Goal: Task Accomplishment & Management: Manage account settings

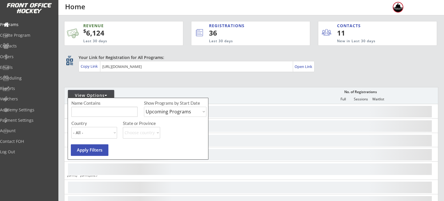
select select ""Upcoming Programs""
click at [93, 112] on input "input" at bounding box center [104, 112] width 66 height 10
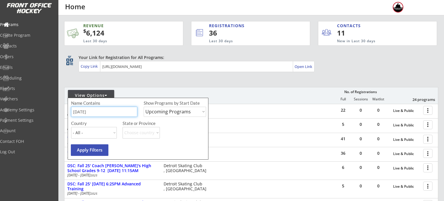
type input "thursday"
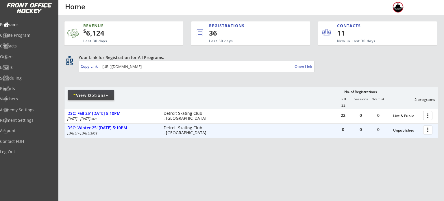
click at [427, 128] on div at bounding box center [429, 130] width 10 height 10
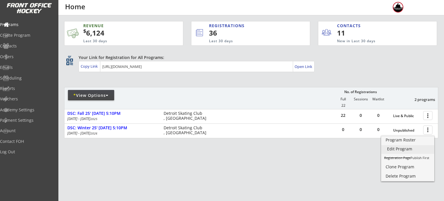
click at [401, 152] on link "Edit Program" at bounding box center [407, 149] width 53 height 9
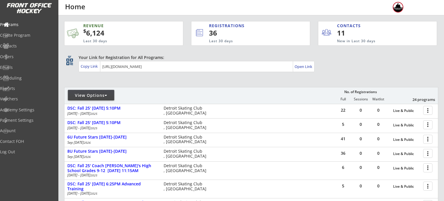
click at [103, 98] on div "View Options" at bounding box center [91, 95] width 46 height 10
select select ""Upcoming Programs""
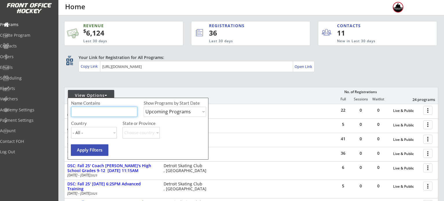
click at [104, 108] on input "input" at bounding box center [104, 112] width 66 height 10
type input "friday"
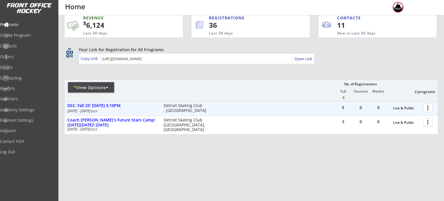
scroll to position [8, 0]
click at [111, 105] on div "DSC: Fall 25' [DATE] 5:10PM" at bounding box center [112, 106] width 90 height 5
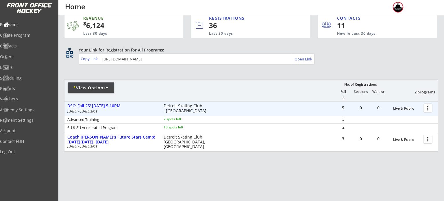
click at [428, 108] on div at bounding box center [429, 108] width 10 height 10
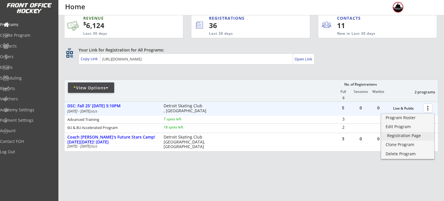
click at [404, 138] on div "Registration Page" at bounding box center [407, 136] width 41 height 4
click at [91, 86] on div "* View Options" at bounding box center [91, 88] width 46 height 6
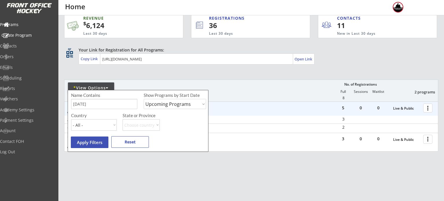
click at [29, 36] on div "Create Program" at bounding box center [27, 35] width 52 height 4
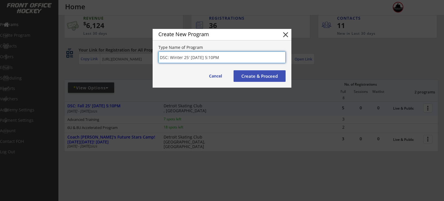
type input "DSC: Winter 25' [DATE] 5:10PM"
click at [241, 71] on button "Create & Proceed" at bounding box center [260, 76] width 52 height 12
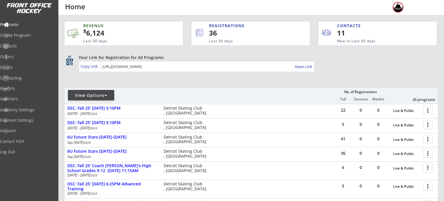
click at [80, 97] on div "View Options" at bounding box center [91, 96] width 46 height 6
select select ""Upcoming Programs""
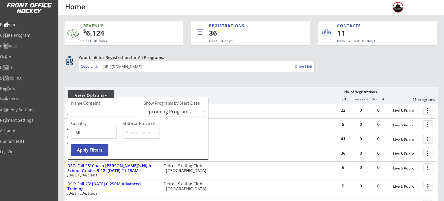
click at [89, 109] on input "input" at bounding box center [104, 112] width 66 height 10
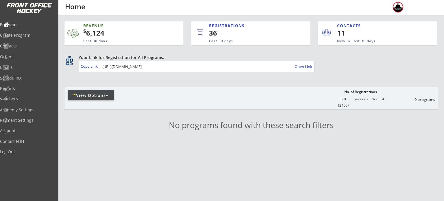
click at [86, 101] on div at bounding box center [132, 98] width 136 height 10
click at [86, 93] on div "* View Options" at bounding box center [91, 96] width 46 height 6
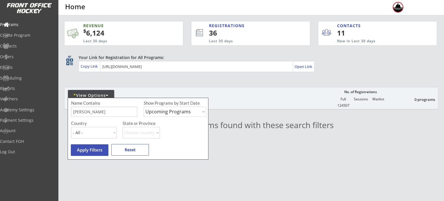
click at [89, 111] on input "input" at bounding box center [104, 112] width 66 height 10
type input "winter"
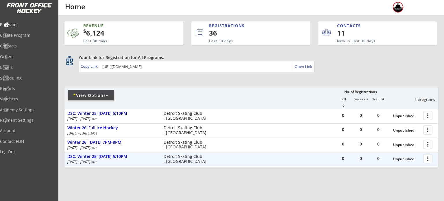
click at [430, 160] on div at bounding box center [429, 158] width 10 height 10
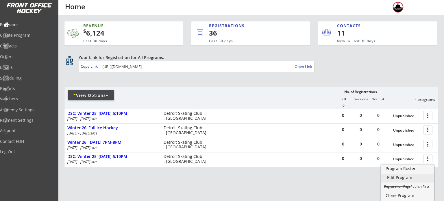
click at [413, 177] on div "Edit Program" at bounding box center [407, 178] width 41 height 4
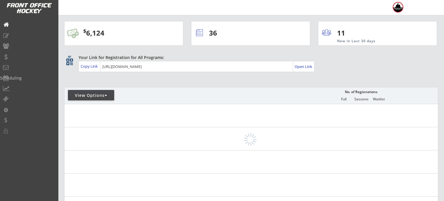
click at [96, 97] on div "View Options" at bounding box center [91, 96] width 46 height 6
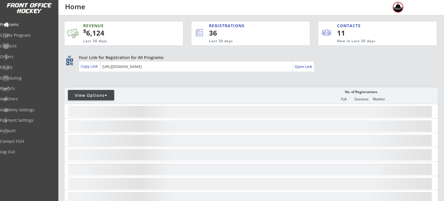
select select ""Upcoming Programs""
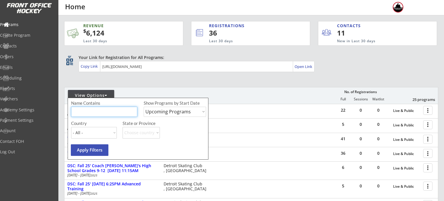
click at [112, 109] on input "input" at bounding box center [104, 112] width 66 height 10
type input "monday"
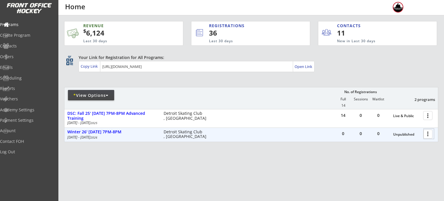
click at [431, 134] on div at bounding box center [429, 134] width 10 height 10
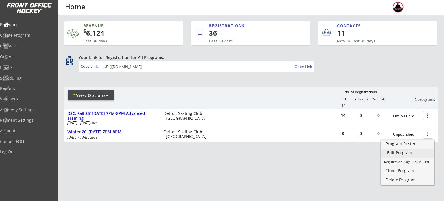
click at [400, 153] on div "Edit Program" at bounding box center [407, 153] width 41 height 4
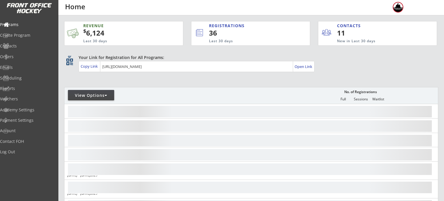
click at [91, 97] on div "View Options" at bounding box center [91, 96] width 46 height 6
select select ""Upcoming Programs""
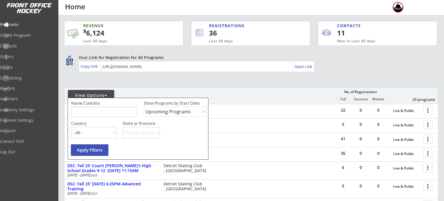
click at [92, 108] on input "input" at bounding box center [104, 112] width 66 height 10
type input "thursday"
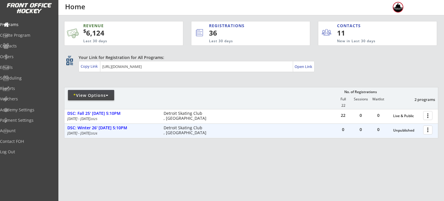
click at [429, 131] on div at bounding box center [429, 130] width 10 height 10
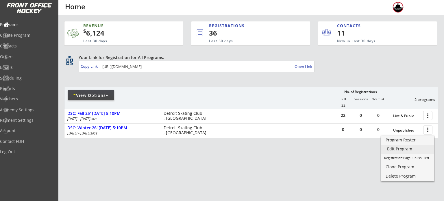
click at [414, 152] on link "Edit Program" at bounding box center [407, 149] width 53 height 9
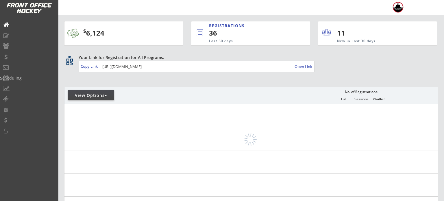
click at [86, 96] on div "View Options" at bounding box center [91, 96] width 46 height 6
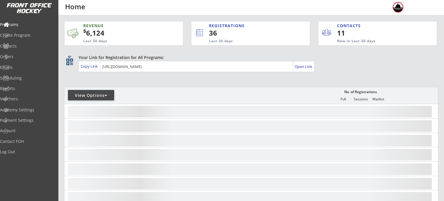
select select ""Upcoming Programs""
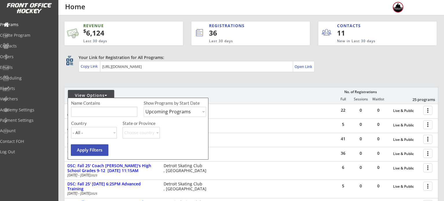
click at [95, 111] on input "input" at bounding box center [104, 112] width 66 height 10
type input "friday"
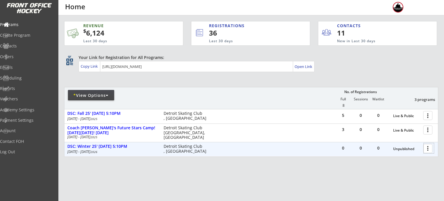
click at [427, 148] on div at bounding box center [429, 148] width 10 height 10
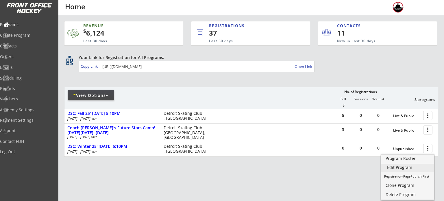
click at [400, 167] on div "Edit Program" at bounding box center [407, 167] width 41 height 4
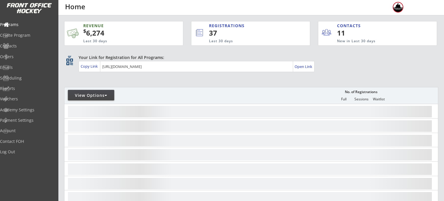
click at [94, 95] on div "View Options" at bounding box center [91, 96] width 46 height 6
select select ""Upcoming Programs""
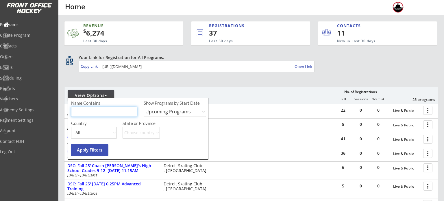
click at [93, 108] on input "input" at bounding box center [104, 112] width 66 height 10
type input "thursday"
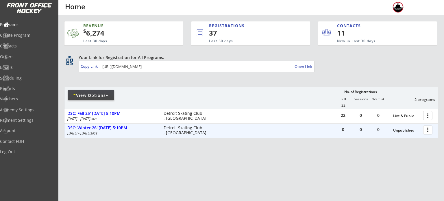
click at [427, 132] on div at bounding box center [429, 130] width 10 height 10
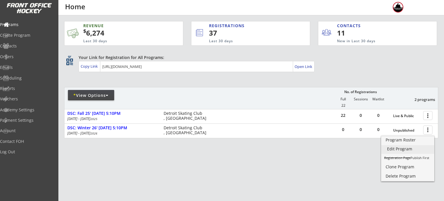
click at [397, 151] on div "Edit Program" at bounding box center [407, 149] width 41 height 4
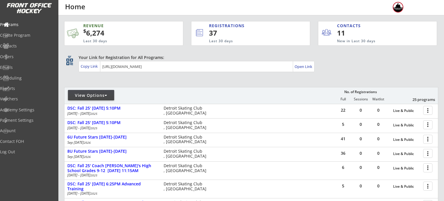
click at [93, 95] on div "View Options" at bounding box center [91, 96] width 46 height 6
select select ""Upcoming Programs""
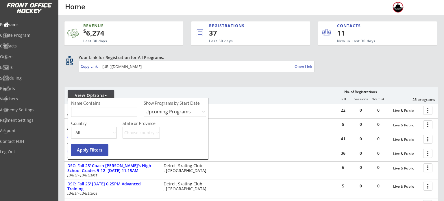
click at [97, 111] on input "input" at bounding box center [104, 112] width 66 height 10
type input "full ice"
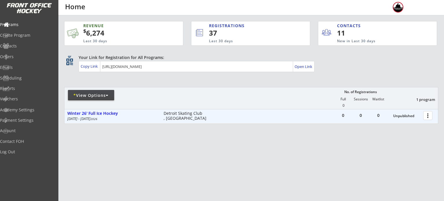
click at [428, 119] on div at bounding box center [429, 115] width 10 height 10
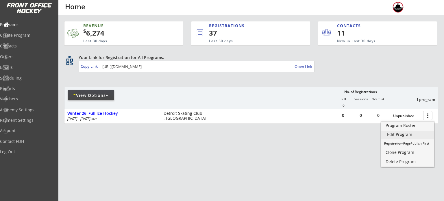
click at [414, 133] on div "Edit Program" at bounding box center [407, 134] width 41 height 4
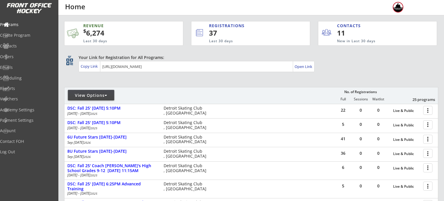
click at [102, 90] on div "View Options" at bounding box center [91, 95] width 46 height 10
select select ""Upcoming Programs""
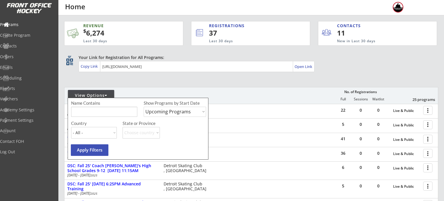
click at [99, 95] on div "View Options" at bounding box center [91, 96] width 46 height 6
click at [102, 113] on input "input" at bounding box center [104, 112] width 66 height 10
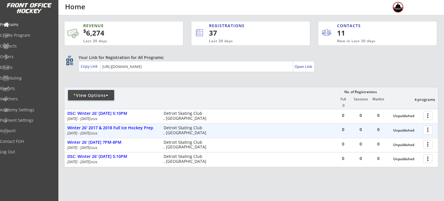
click at [428, 130] on div at bounding box center [429, 130] width 10 height 10
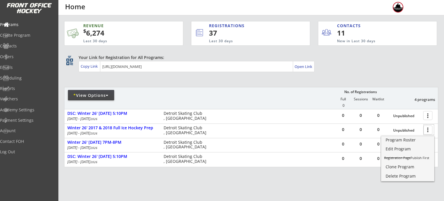
click at [103, 99] on div "* View Options" at bounding box center [91, 95] width 46 height 10
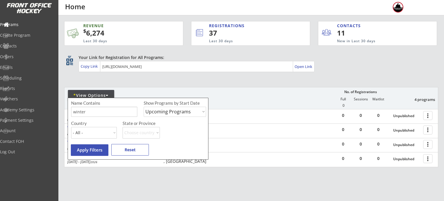
click at [107, 112] on input "input" at bounding box center [104, 112] width 66 height 10
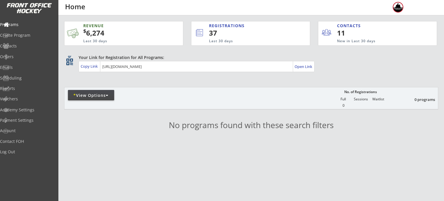
click at [92, 100] on div "* View Options" at bounding box center [91, 95] width 46 height 10
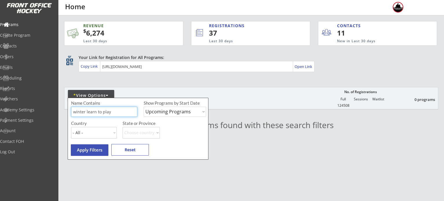
drag, startPoint x: 129, startPoint y: 115, endPoint x: 20, endPoint y: 94, distance: 111.3
click at [20, 94] on body "REVENUE $ 6,274 Last 30 days REGISTRATIONS 37 Last 30 days CONTACTS 11 New in L…" at bounding box center [222, 100] width 444 height 201
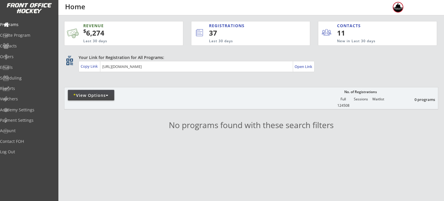
click at [90, 99] on div "* View Options" at bounding box center [91, 95] width 46 height 10
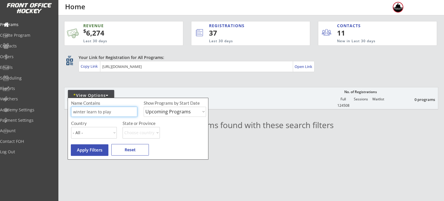
drag, startPoint x: 122, startPoint y: 115, endPoint x: 49, endPoint y: 111, distance: 73.5
click at [49, 111] on body "REVENUE $ 6,274 Last 30 days REGISTRATIONS 37 Last 30 days CONTACTS 11 New in L…" at bounding box center [222, 100] width 444 height 201
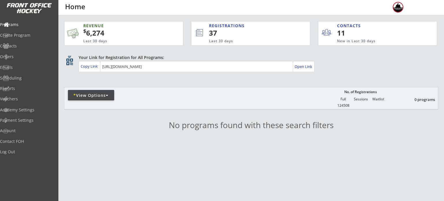
click at [79, 97] on div "* View Options" at bounding box center [91, 96] width 46 height 6
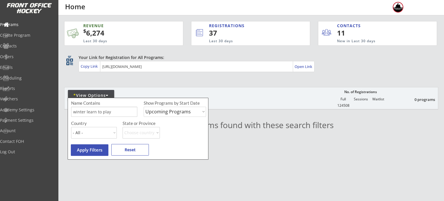
click at [109, 114] on input "input" at bounding box center [104, 112] width 66 height 10
type input "w"
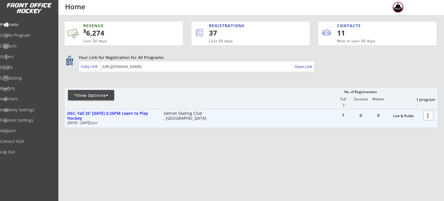
click at [430, 118] on div at bounding box center [429, 115] width 10 height 10
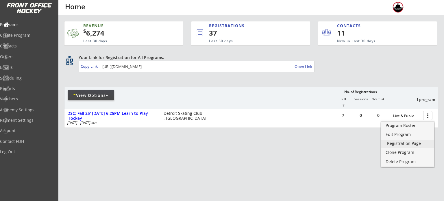
click at [403, 140] on link "Registration Page" at bounding box center [407, 144] width 53 height 9
click at [105, 91] on div "* View Options" at bounding box center [91, 95] width 46 height 10
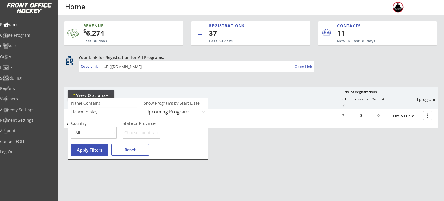
click at [130, 82] on div "REVENUE $ 6,274 Last 30 days REGISTRATIONS 37 Last 30 days CONTACTS 11 New in L…" at bounding box center [251, 101] width 374 height 173
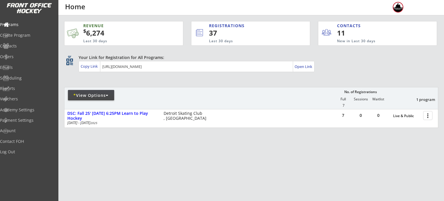
click at [94, 93] on div "* View Options" at bounding box center [91, 96] width 46 height 6
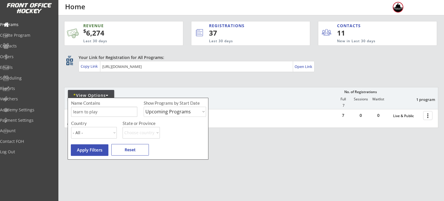
click at [101, 110] on input "input" at bounding box center [104, 112] width 66 height 10
type input "l"
type input "winter"
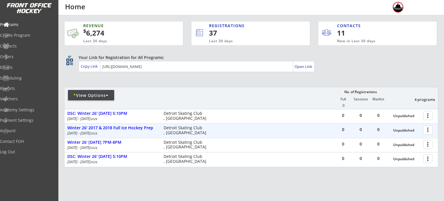
click at [431, 130] on div at bounding box center [429, 130] width 10 height 10
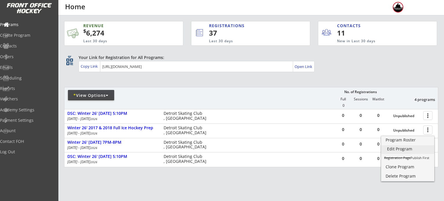
click at [407, 147] on div "Edit Program" at bounding box center [407, 149] width 41 height 4
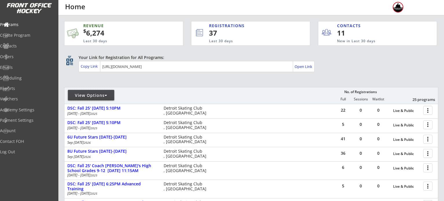
click at [90, 93] on div "View Options" at bounding box center [91, 96] width 46 height 6
select select ""Upcoming Programs""
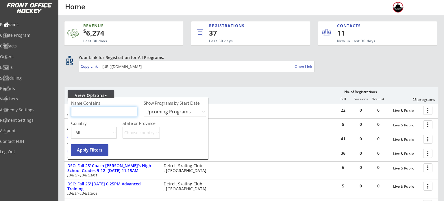
click at [93, 115] on input "input" at bounding box center [104, 112] width 66 height 10
click at [153, 82] on div "REVENUE $ 6,274 Last 30 days REGISTRATIONS 37 Last 30 days CONTACTS 11 New in L…" at bounding box center [251, 173] width 374 height 317
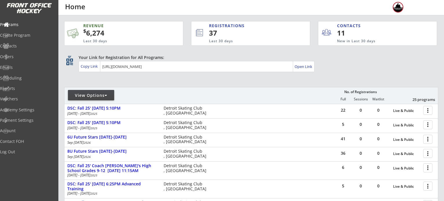
click at [98, 93] on div "View Options" at bounding box center [91, 96] width 46 height 6
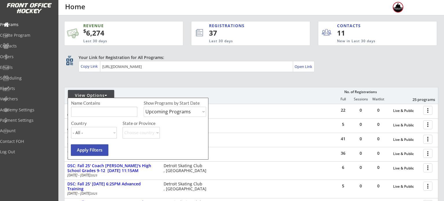
click at [100, 109] on input "input" at bounding box center [104, 112] width 66 height 10
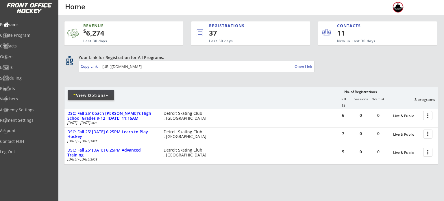
click at [100, 96] on div "* View Options" at bounding box center [91, 96] width 46 height 6
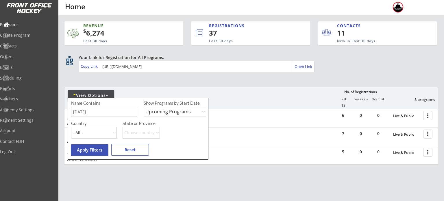
click at [104, 110] on input "input" at bounding box center [104, 112] width 66 height 10
type input "s"
type input "w"
type input "full ice"
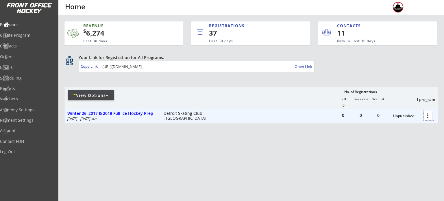
click at [429, 114] on div at bounding box center [429, 115] width 10 height 10
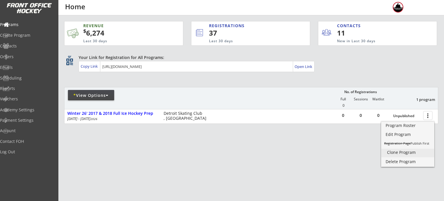
click at [405, 153] on div "Clone Program" at bounding box center [407, 152] width 41 height 4
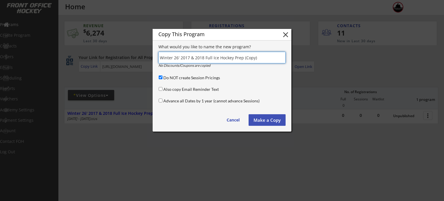
drag, startPoint x: 259, startPoint y: 57, endPoint x: 180, endPoint y: 57, distance: 78.9
click at [180, 57] on input "input" at bounding box center [221, 58] width 127 height 12
type input "Winter 26' Learn to Play Hockey"
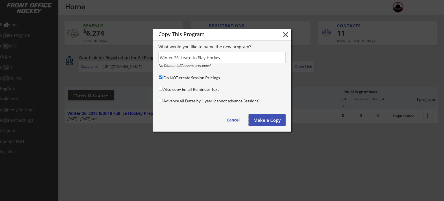
drag, startPoint x: 265, startPoint y: 120, endPoint x: 167, endPoint y: 82, distance: 104.7
click at [167, 82] on div "Copy This Program close What would you like to name the new program? No Discoun…" at bounding box center [222, 80] width 139 height 103
click at [159, 77] on input "Do NOT create Session Pricings" at bounding box center [161, 77] width 4 height 4
checkbox input "false"
click at [264, 117] on button "Make a Copy" at bounding box center [267, 120] width 37 height 12
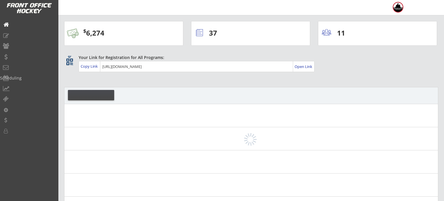
click at [91, 90] on div at bounding box center [91, 95] width 46 height 10
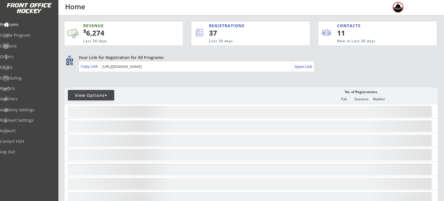
click at [90, 95] on div "View Options" at bounding box center [91, 96] width 46 height 6
select select ""Upcoming Programs""
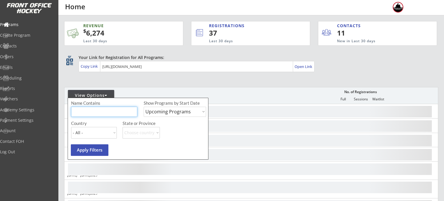
click at [122, 113] on input "input" at bounding box center [104, 112] width 66 height 10
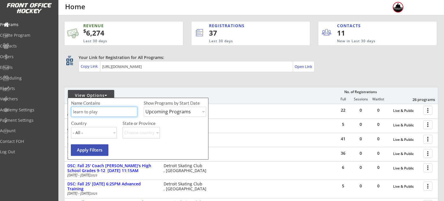
type input "learn to play"
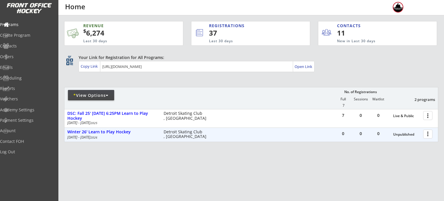
click at [430, 133] on div at bounding box center [429, 134] width 10 height 10
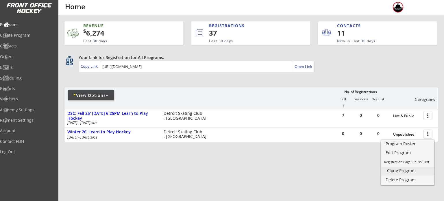
click at [403, 171] on div "Clone Program" at bounding box center [407, 171] width 41 height 4
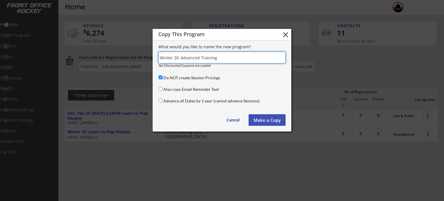
click at [181, 57] on input "input" at bounding box center [221, 58] width 127 height 12
type input "Winter 26' [DATE] 6:15PM Advanced Training"
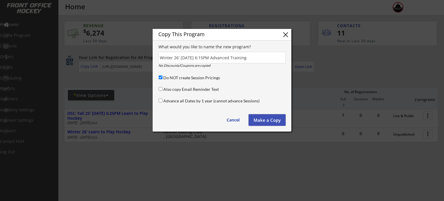
click at [265, 119] on button "Make a Copy" at bounding box center [267, 120] width 37 height 12
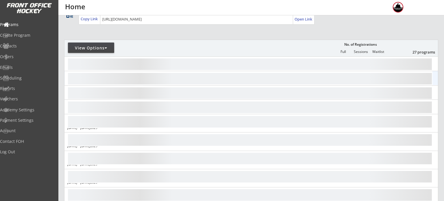
scroll to position [47, 0]
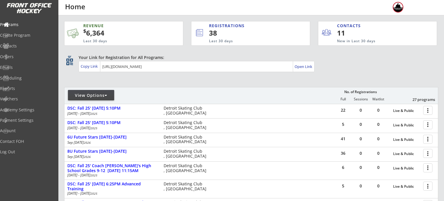
click at [101, 89] on div "View Options No. of Registrations Full Sessions Waitlist 27 programs" at bounding box center [251, 95] width 374 height 17
click at [101, 91] on div "View Options" at bounding box center [91, 95] width 46 height 10
select select ""Upcoming Programs""
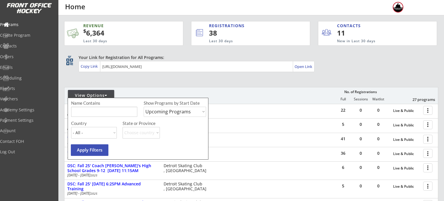
click at [99, 108] on input "input" at bounding box center [104, 112] width 66 height 10
type input "winter"
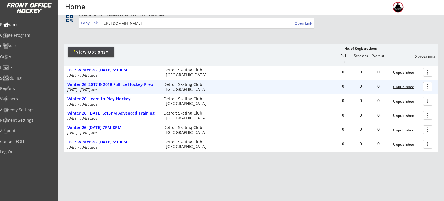
scroll to position [45, 0]
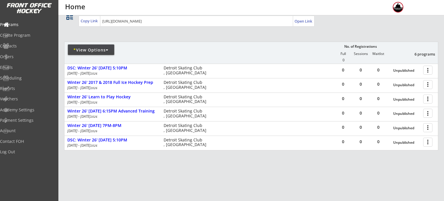
click at [97, 45] on div "* View Options" at bounding box center [91, 50] width 46 height 10
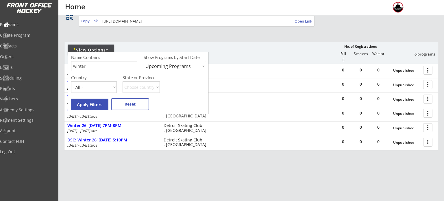
click at [195, 68] on select "Upcoming Programs Past Programs Specific Date Range" at bounding box center [175, 66] width 62 height 10
select select ""Past Programs""
click at [144, 61] on select "Upcoming Programs Past Programs Specific Date Range" at bounding box center [175, 66] width 62 height 10
click at [120, 64] on input "input" at bounding box center [104, 66] width 66 height 10
type input "w"
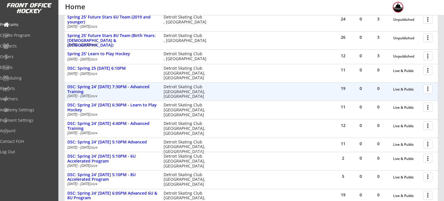
scroll to position [0, 0]
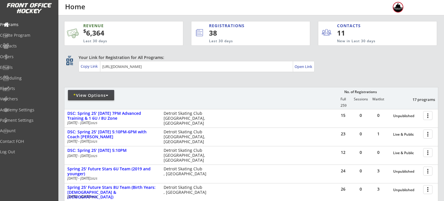
click at [96, 95] on div "* View Options" at bounding box center [91, 96] width 46 height 6
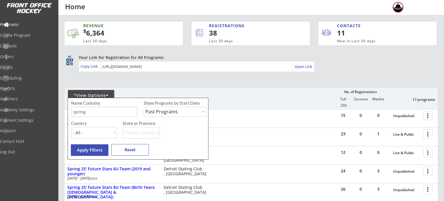
click at [105, 113] on input "input" at bounding box center [104, 112] width 66 height 10
type input "s"
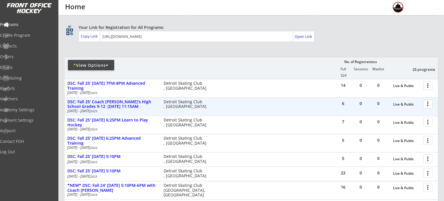
scroll to position [29, 0]
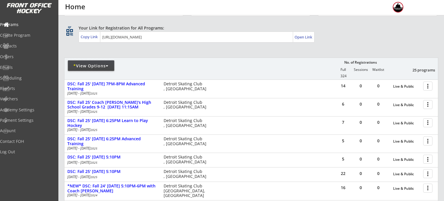
click at [93, 66] on div "* View Options" at bounding box center [91, 66] width 46 height 6
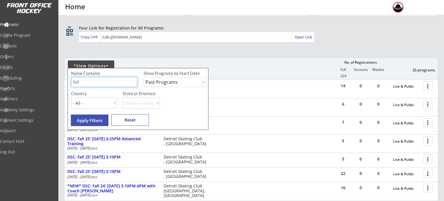
click at [98, 81] on input "input" at bounding box center [104, 82] width 66 height 10
type input "f"
type input "spring"
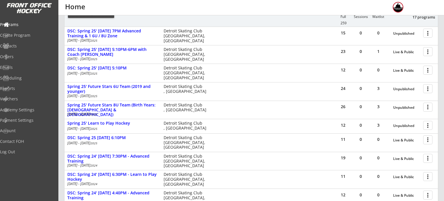
scroll to position [82, 0]
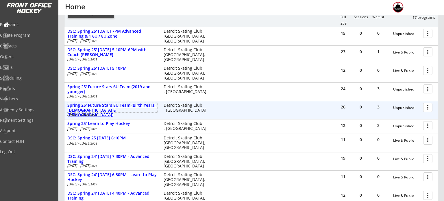
click at [137, 103] on div "Spring 25' Future Stars 8U Team (Birth Years: [DEMOGRAPHIC_DATA] & [DEMOGRAPHIC…" at bounding box center [112, 110] width 90 height 14
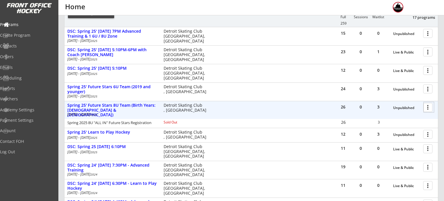
click at [431, 108] on div at bounding box center [429, 107] width 10 height 10
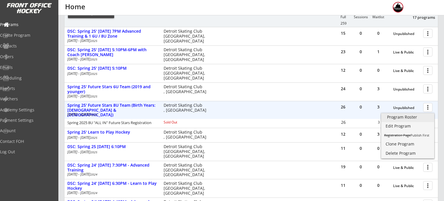
click at [405, 116] on div "Program Roster" at bounding box center [407, 117] width 41 height 4
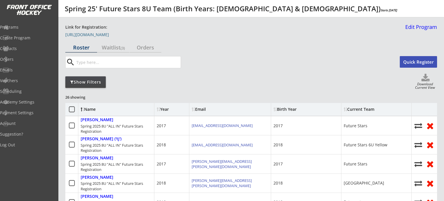
click at [123, 34] on link "[URL][DOMAIN_NAME]" at bounding box center [94, 36] width 58 height 6
click at [23, 30] on div "Programs" at bounding box center [27, 27] width 55 height 10
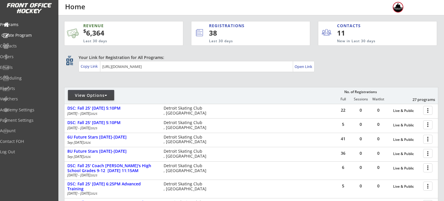
click at [25, 37] on div "Create Program" at bounding box center [27, 35] width 52 height 4
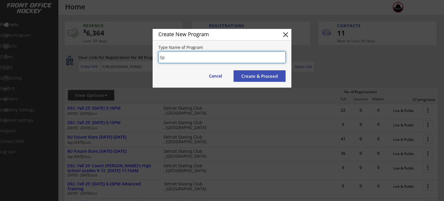
type input "S"
type input "DSC: Spring 26' Future Stars 6U Practice & Internal League"
click at [258, 75] on button "Create & Proceed" at bounding box center [260, 76] width 52 height 12
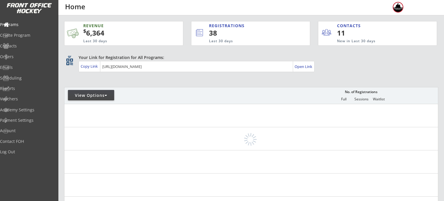
click at [83, 96] on div "View Options" at bounding box center [91, 96] width 46 height 6
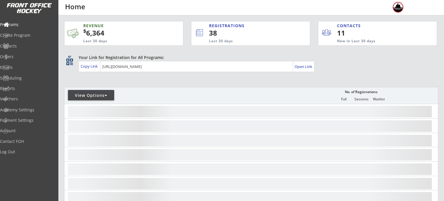
select select ""Upcoming Programs""
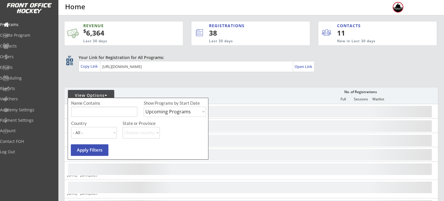
click at [110, 109] on input "input" at bounding box center [104, 112] width 66 height 10
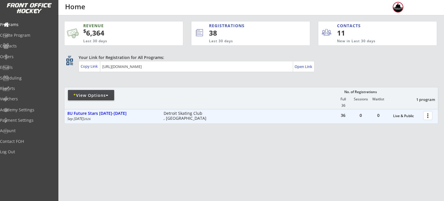
click at [430, 117] on div at bounding box center [429, 115] width 10 height 10
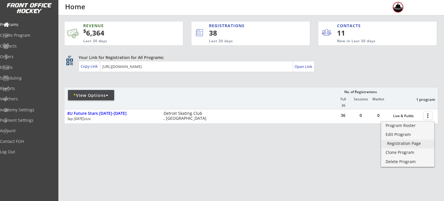
click at [399, 143] on div "Registration Page" at bounding box center [407, 143] width 41 height 4
click at [95, 94] on div "* View Options" at bounding box center [91, 96] width 46 height 6
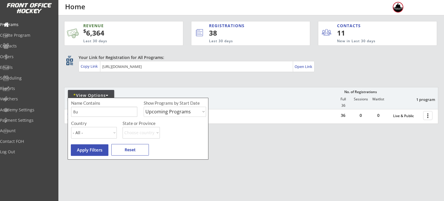
click at [92, 115] on input "input" at bounding box center [104, 112] width 66 height 10
type input "8"
type input "walk on"
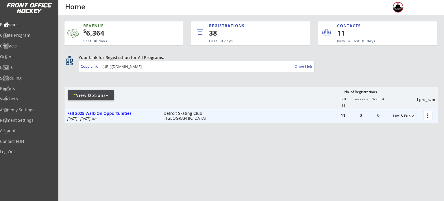
click at [426, 113] on div at bounding box center [429, 115] width 10 height 10
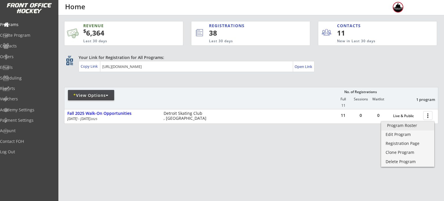
click at [398, 126] on div "Program Roster" at bounding box center [407, 125] width 41 height 4
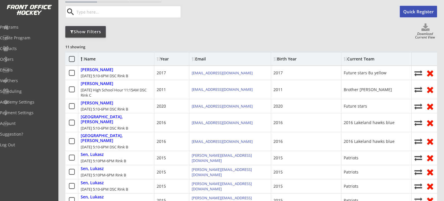
scroll to position [50, 0]
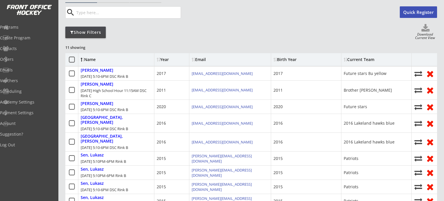
click at [98, 16] on input "input" at bounding box center [128, 13] width 106 height 12
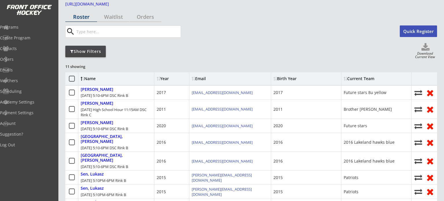
scroll to position [30, 0]
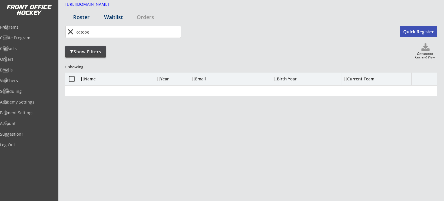
type input "october"
type input "[DATE]"
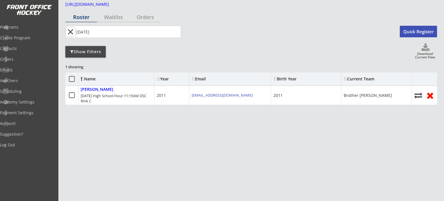
click at [67, 31] on button "close" at bounding box center [71, 31] width 10 height 9
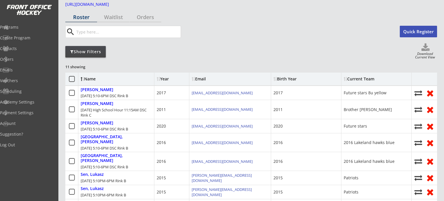
scroll to position [33, 0]
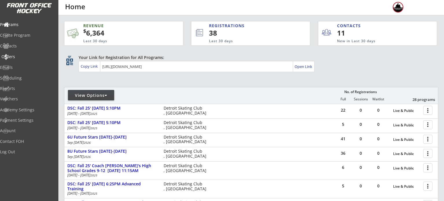
click at [23, 55] on div "Orders" at bounding box center [27, 57] width 52 height 4
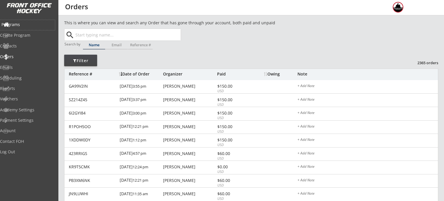
click at [21, 23] on div "Programs" at bounding box center [27, 25] width 52 height 4
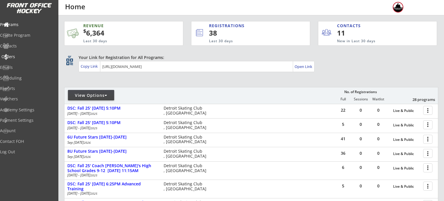
click at [21, 60] on div "Orders" at bounding box center [27, 57] width 55 height 10
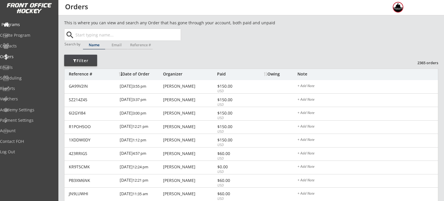
click at [21, 26] on div "Programs" at bounding box center [27, 25] width 52 height 4
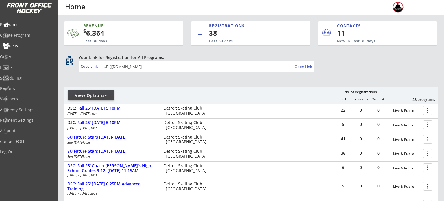
click at [21, 47] on div "Contacts" at bounding box center [27, 46] width 52 height 4
select select ""Players""
click at [28, 28] on div "Programs" at bounding box center [27, 25] width 55 height 10
click at [24, 59] on div "Orders" at bounding box center [27, 57] width 55 height 10
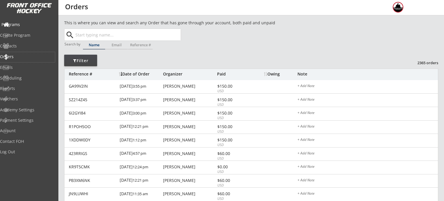
click at [25, 26] on div "Programs" at bounding box center [27, 25] width 52 height 4
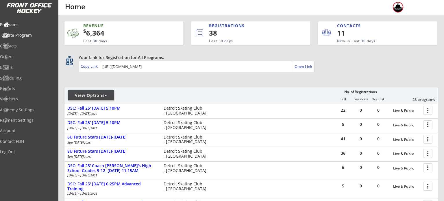
click at [38, 38] on div "Create Program" at bounding box center [27, 36] width 55 height 10
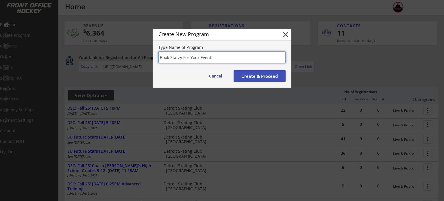
type input "Book Starzy For Your Event!"
click at [258, 71] on button "Create & Proceed" at bounding box center [260, 76] width 52 height 12
